Goal: Task Accomplishment & Management: Manage account settings

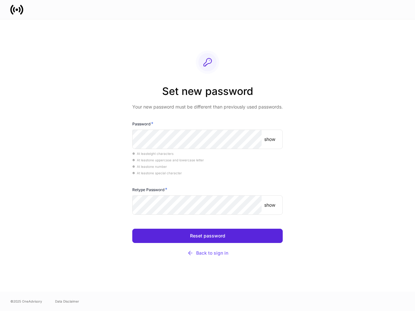
click at [207, 156] on div "At least eight characters" at bounding box center [207, 153] width 150 height 6
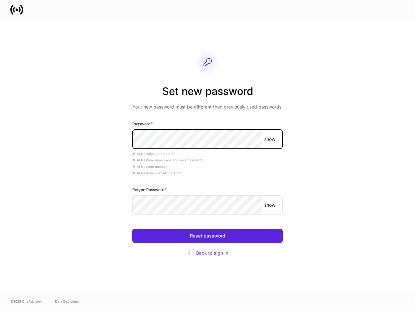
click at [270, 139] on p "show" at bounding box center [269, 139] width 11 height 6
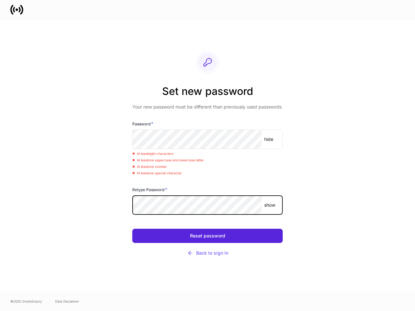
click at [270, 205] on p "show" at bounding box center [269, 205] width 11 height 6
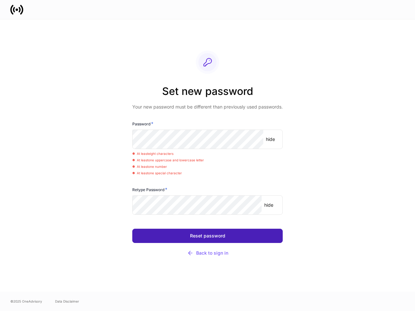
click at [207, 236] on div "Reset password" at bounding box center [207, 236] width 35 height 5
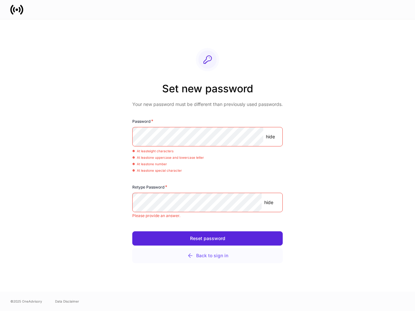
click at [207, 253] on div "Back to sign in" at bounding box center [207, 256] width 41 height 6
